Goal: Task Accomplishment & Management: Manage account settings

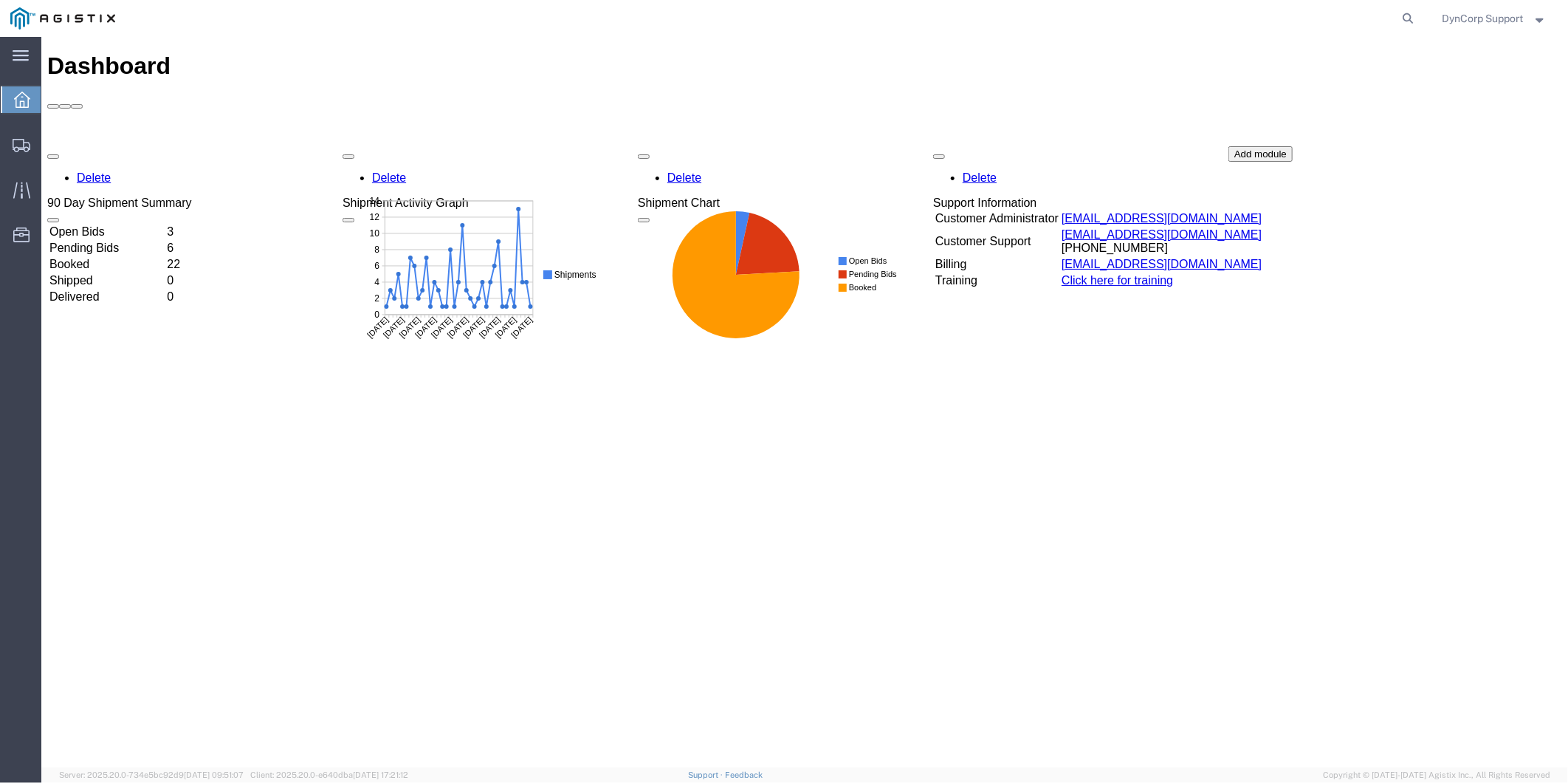
click at [120, 224] on td "Open Bids" at bounding box center [106, 231] width 116 height 15
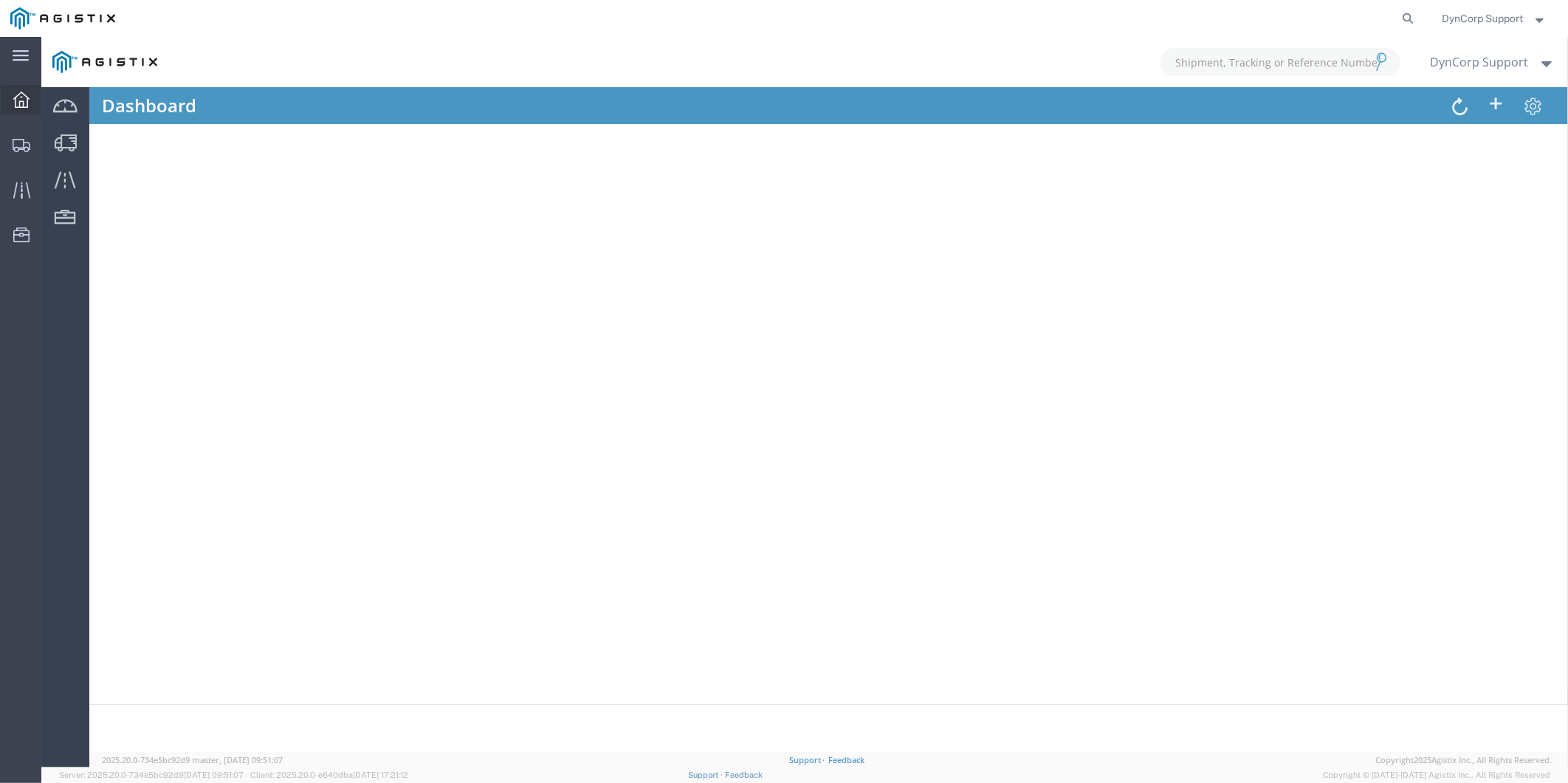
click at [27, 92] on icon at bounding box center [21, 99] width 16 height 16
click at [52, 101] on span "Dashboard" at bounding box center [46, 99] width 12 height 29
click at [17, 106] on icon at bounding box center [22, 99] width 16 height 16
click at [26, 137] on svg-icon at bounding box center [21, 144] width 17 height 15
click at [13, 98] on icon at bounding box center [21, 99] width 16 height 16
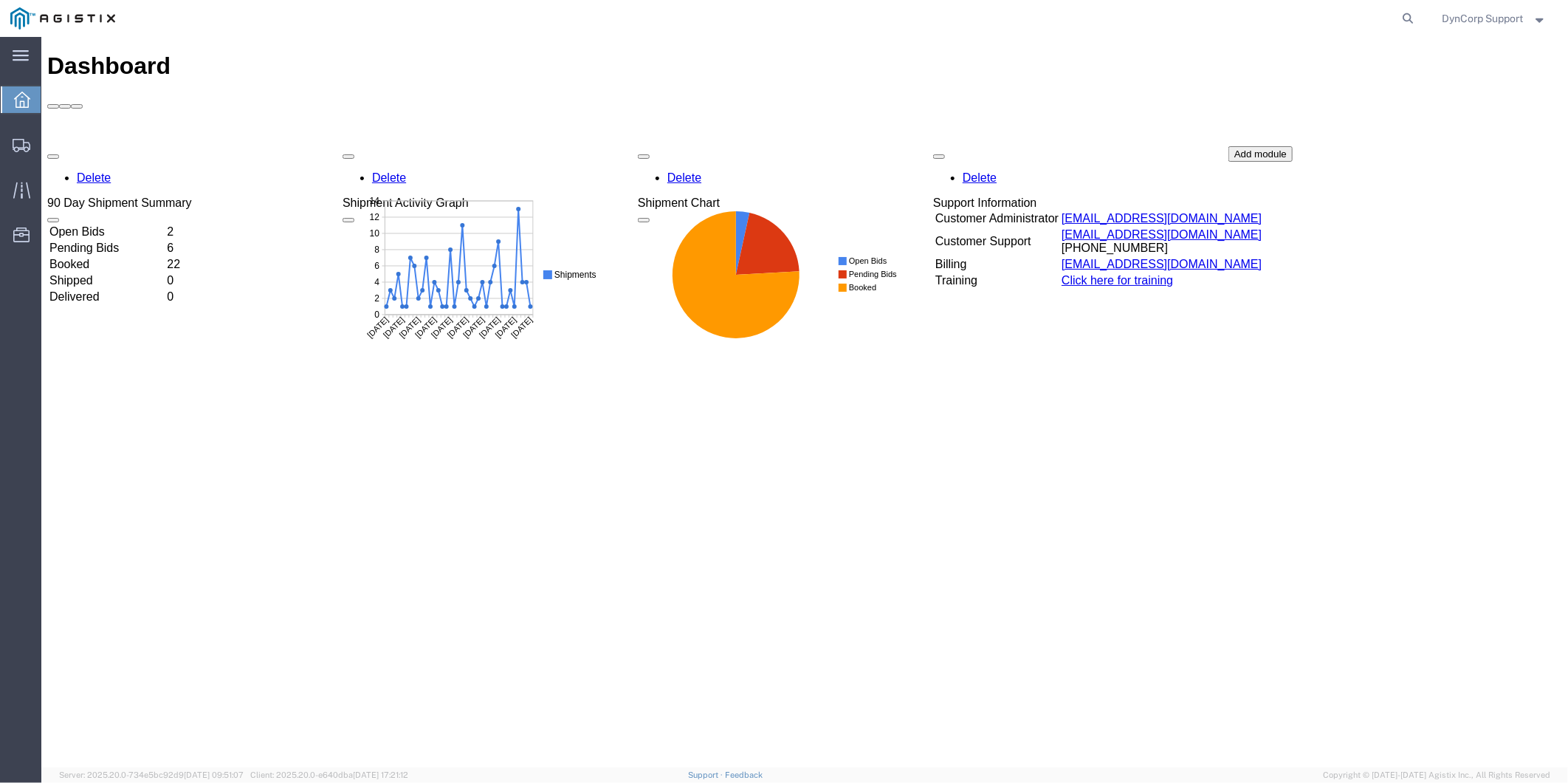
click at [94, 224] on td "Open Bids" at bounding box center [106, 231] width 116 height 15
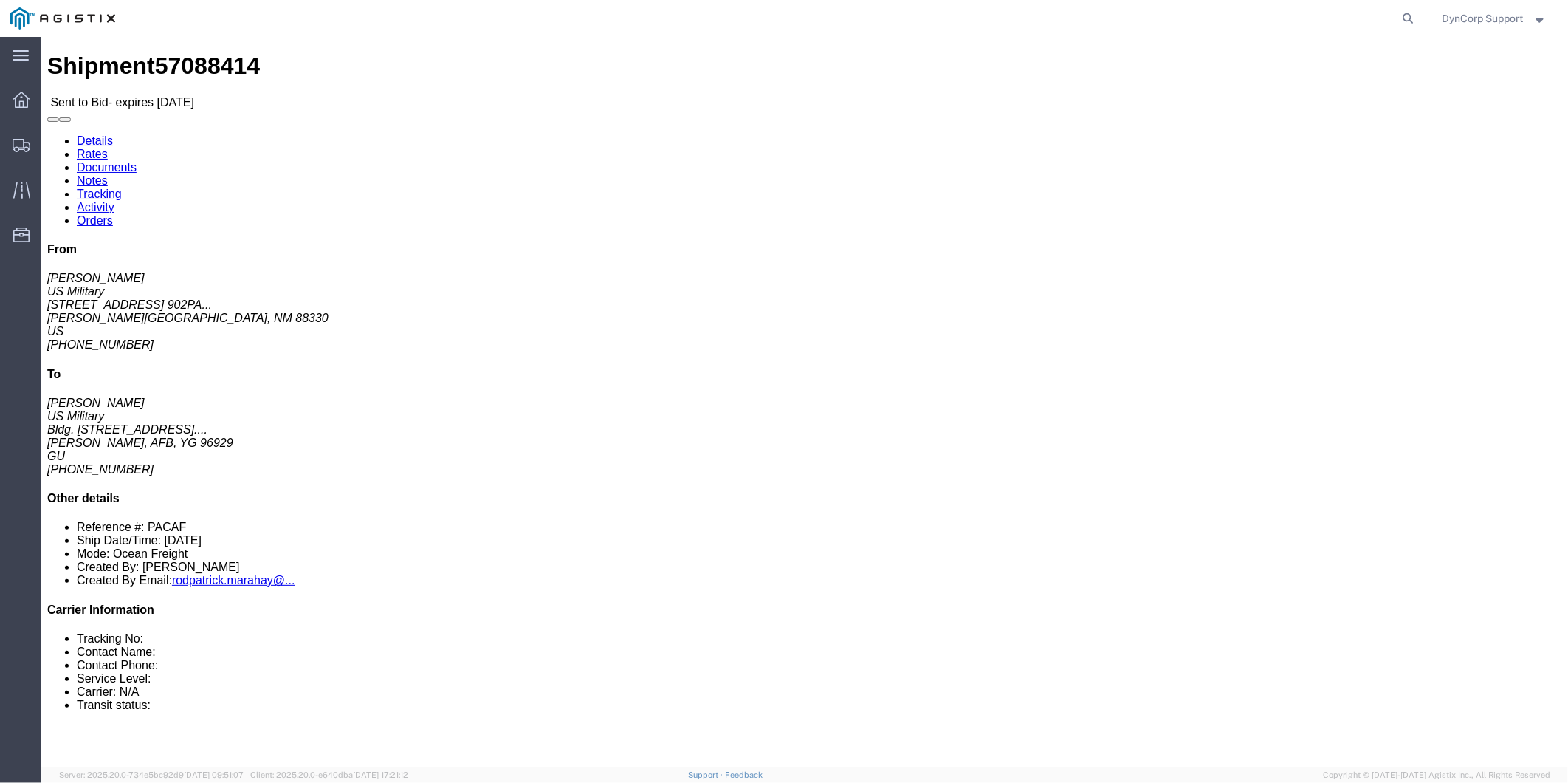
click link "Notes"
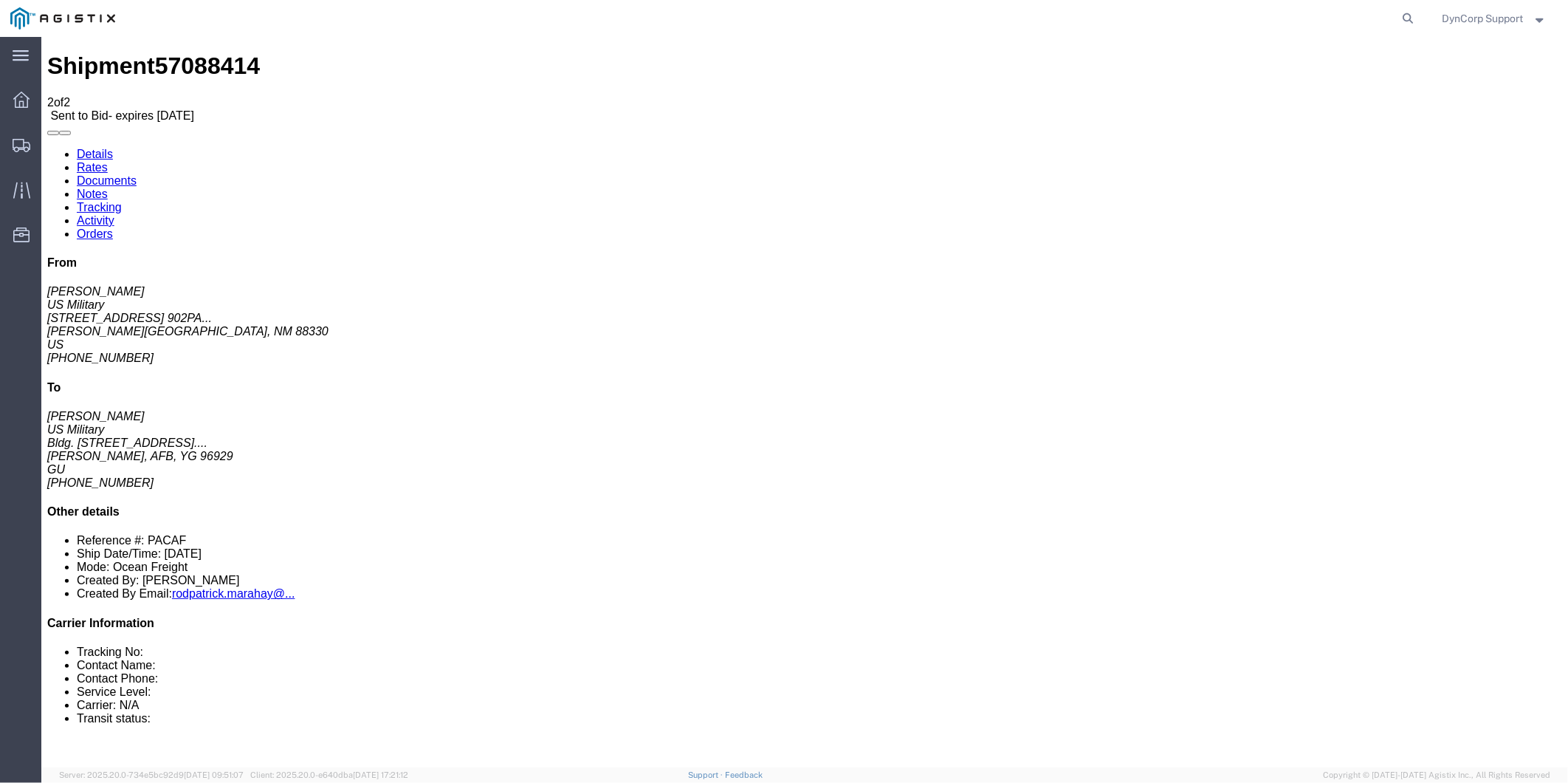
click at [96, 147] on link "Details" at bounding box center [94, 153] width 36 height 13
click link "Notes"
click at [136, 174] on link "Documents" at bounding box center [105, 180] width 59 height 13
click at [94, 147] on link "Details" at bounding box center [94, 153] width 36 height 13
